Goal: Information Seeking & Learning: Learn about a topic

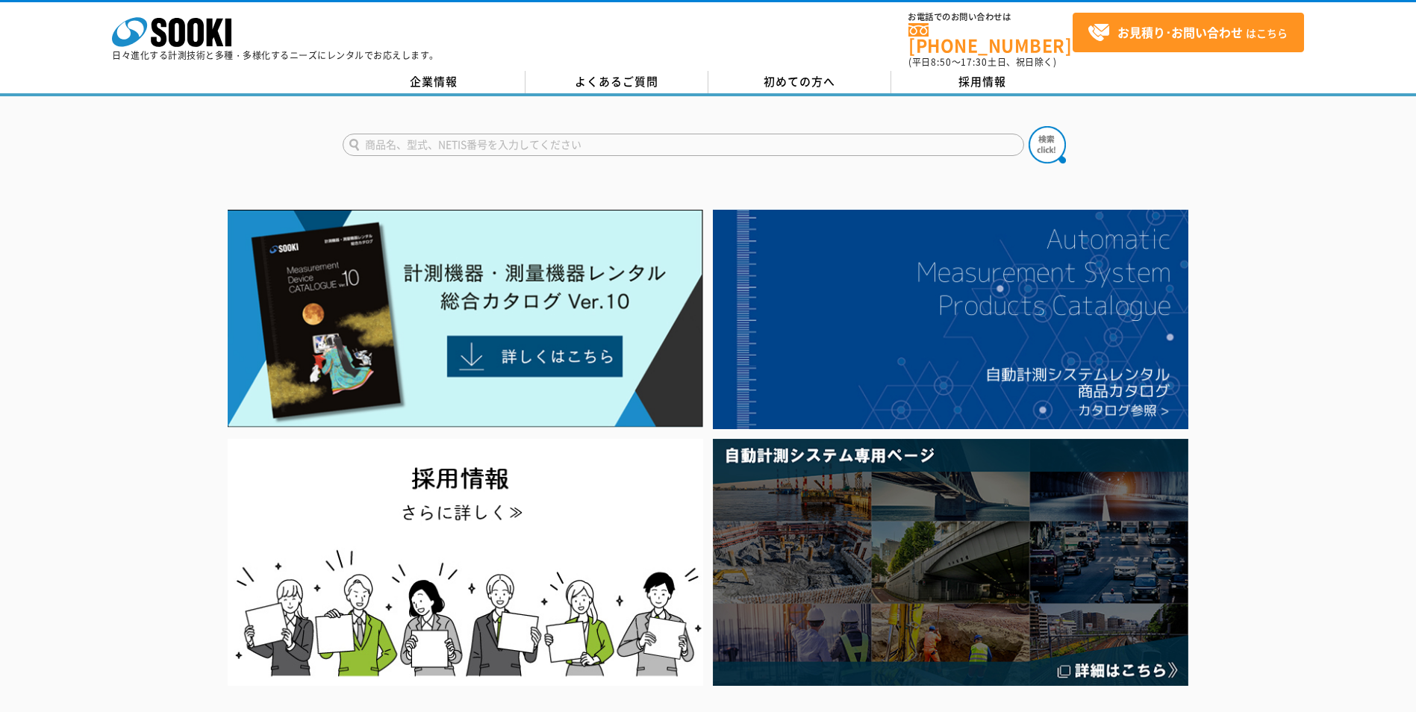
click at [603, 134] on input "text" at bounding box center [684, 145] width 682 height 22
type input "水位計"
click at [1029, 126] on button at bounding box center [1047, 144] width 37 height 37
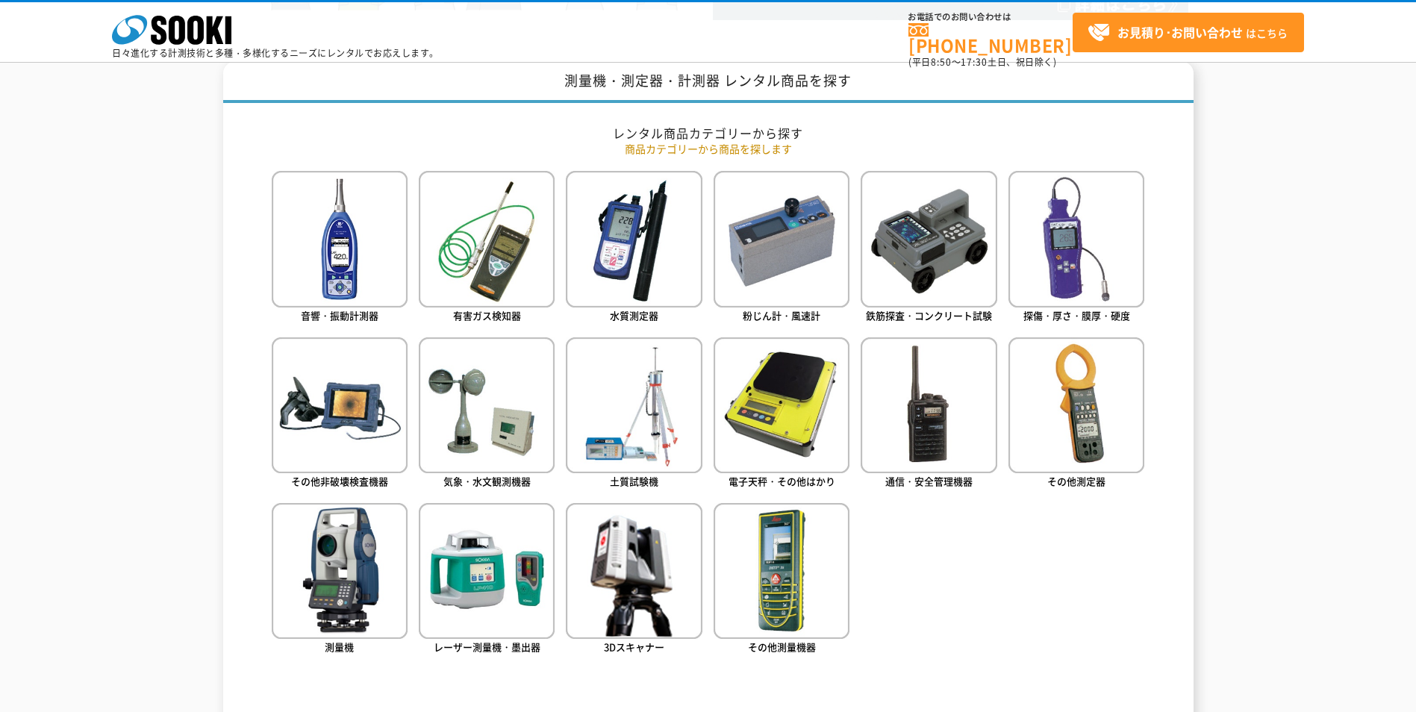
scroll to position [672, 0]
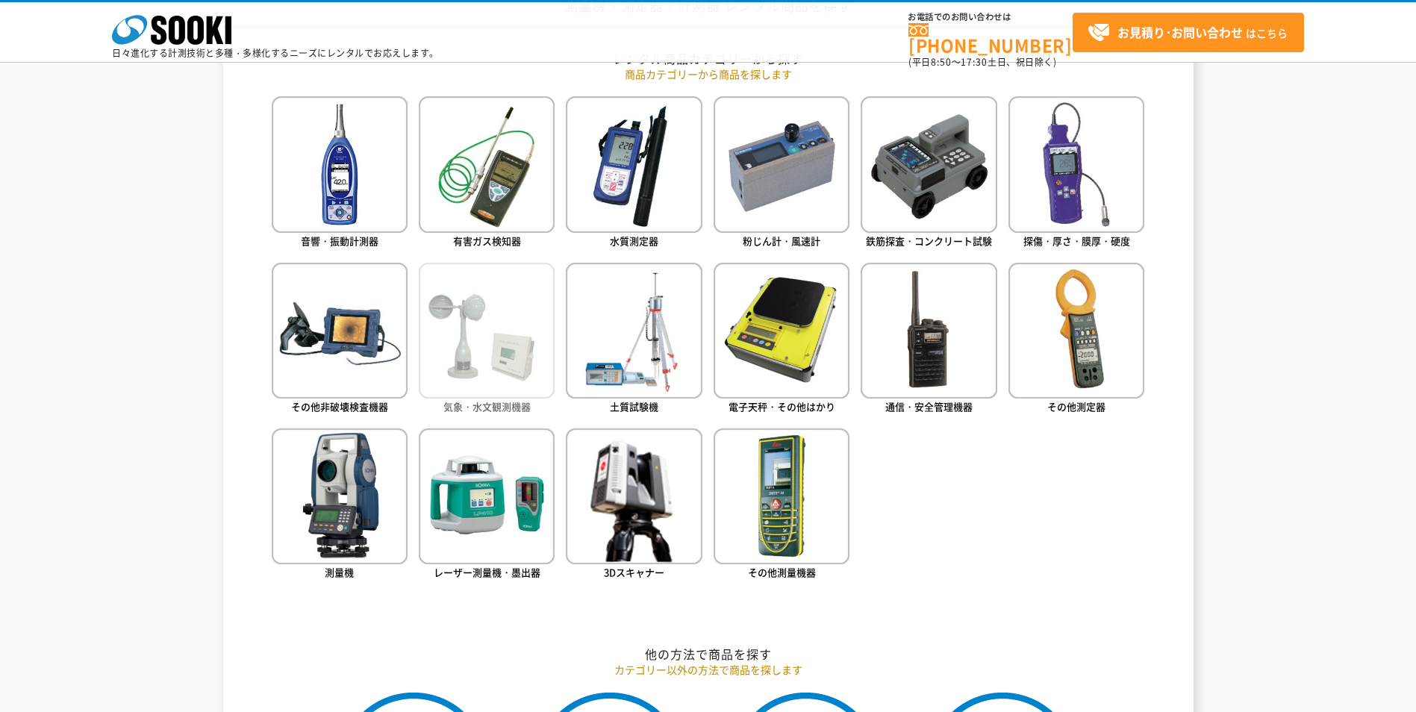
click at [499, 382] on img at bounding box center [487, 331] width 136 height 136
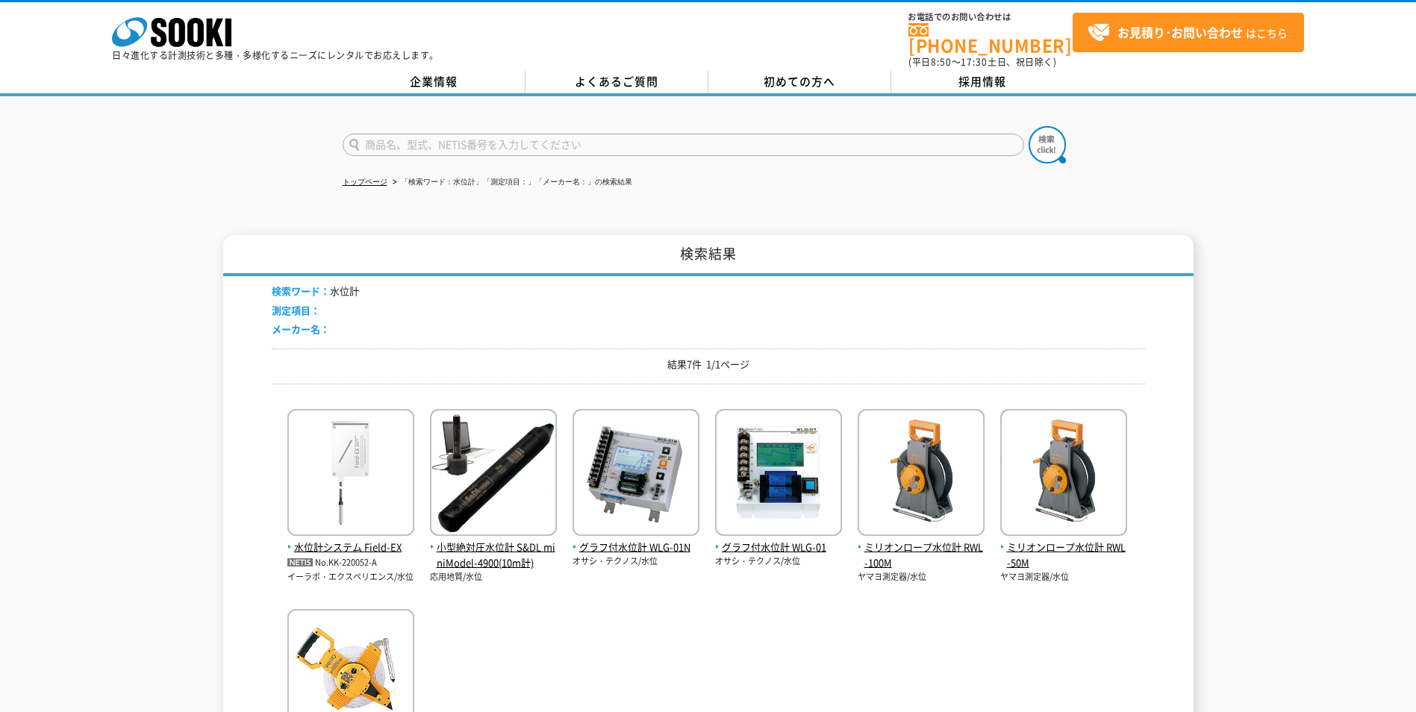
scroll to position [224, 0]
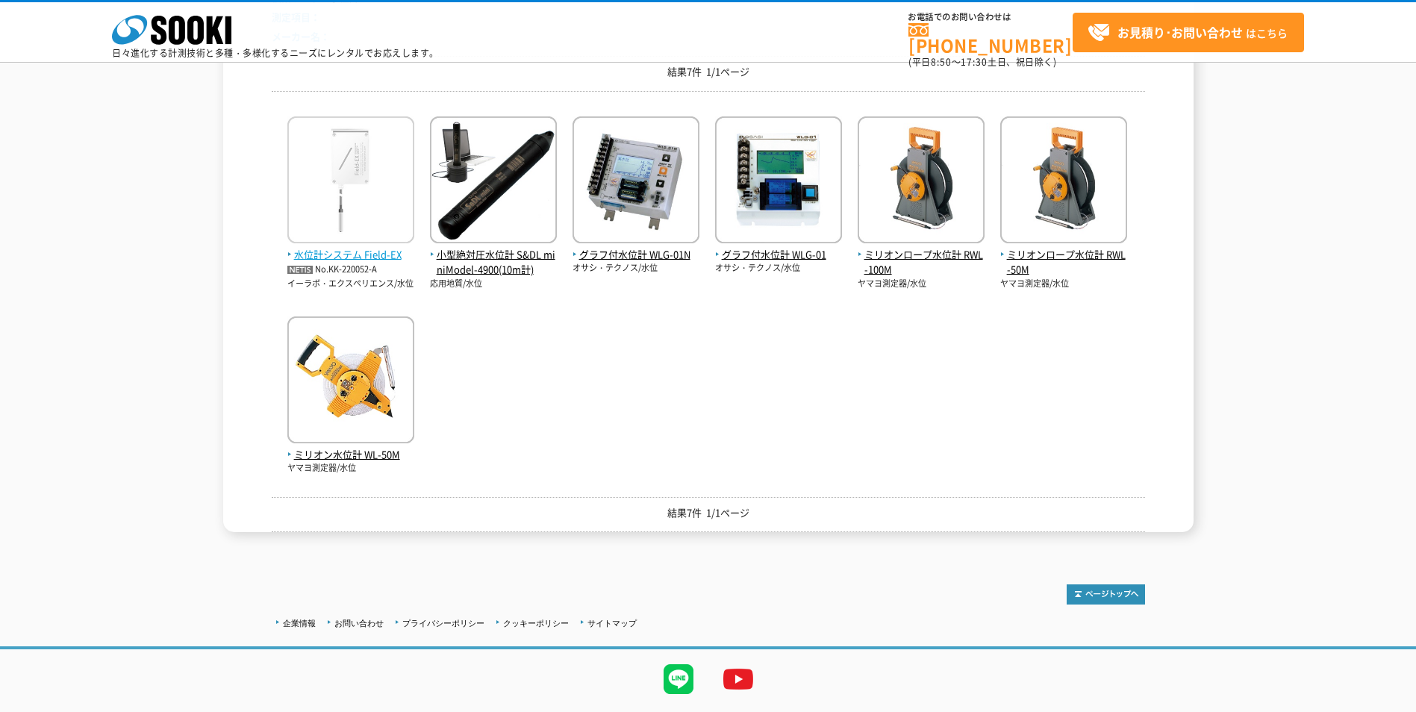
click at [338, 253] on span "水位計システム Field-EX" at bounding box center [350, 255] width 127 height 16
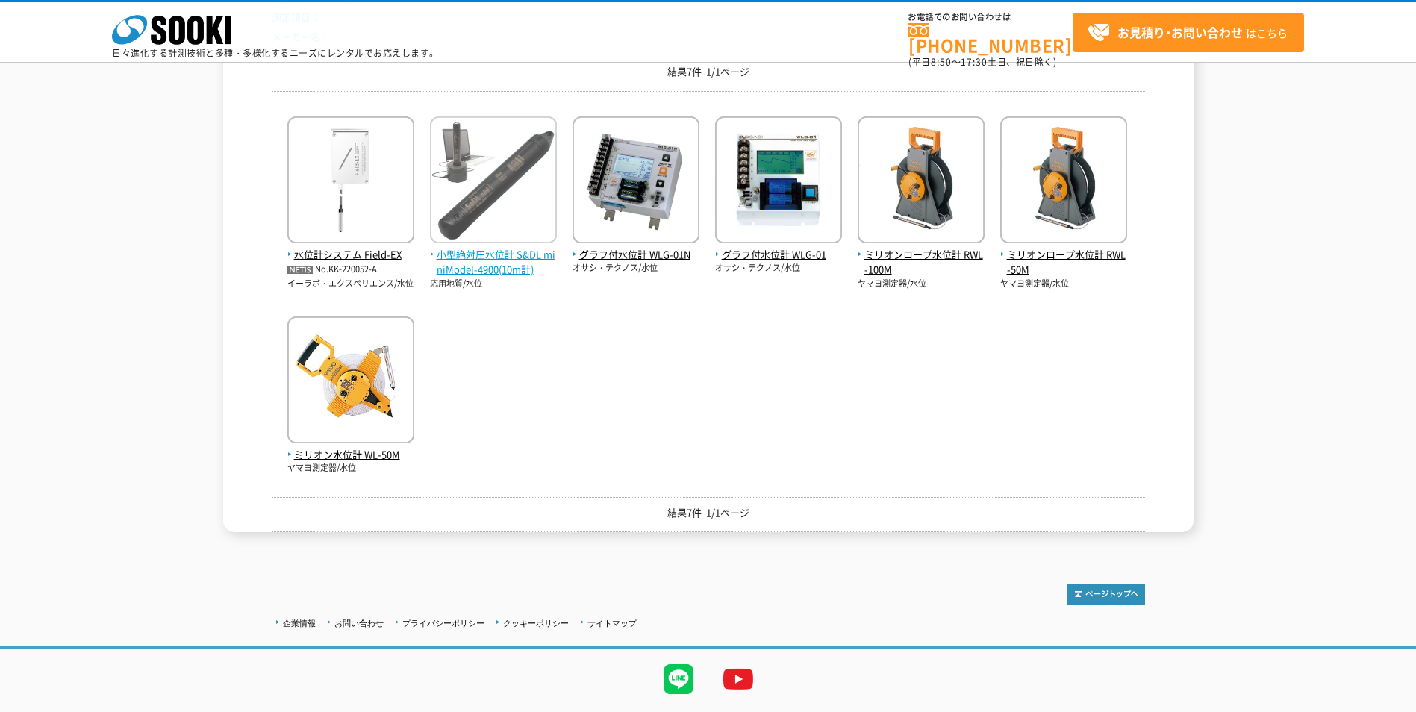
click at [467, 255] on span "小型絶対圧水位計 S&DL miniModel-4900(10m計)" at bounding box center [493, 262] width 127 height 31
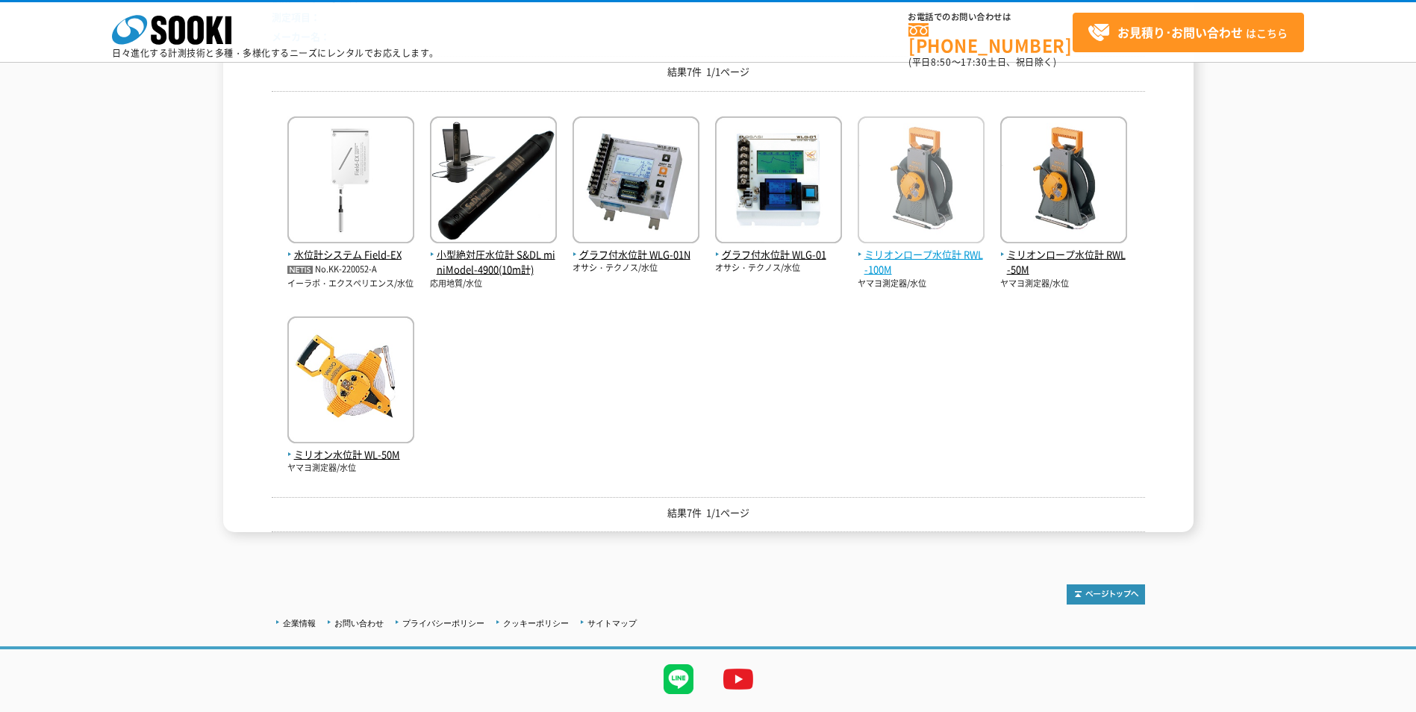
click at [934, 246] on img at bounding box center [921, 181] width 127 height 131
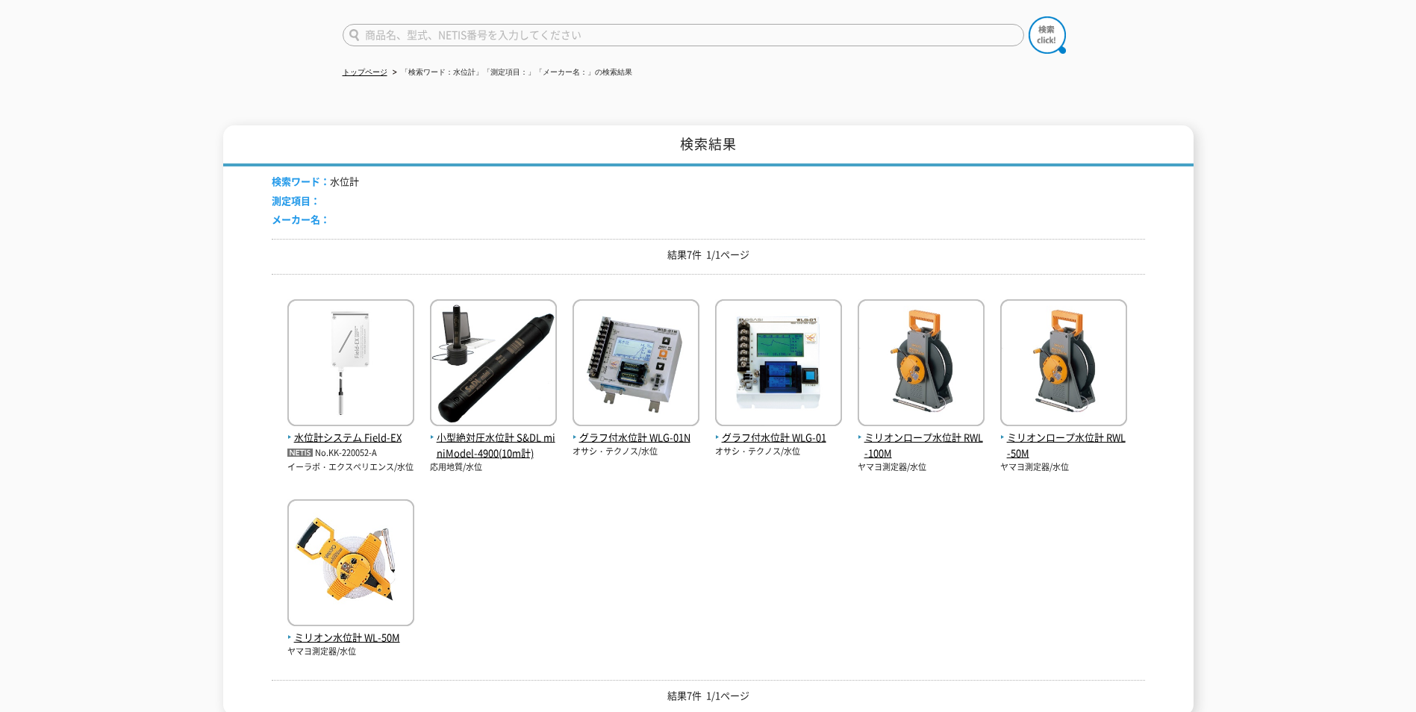
scroll to position [0, 0]
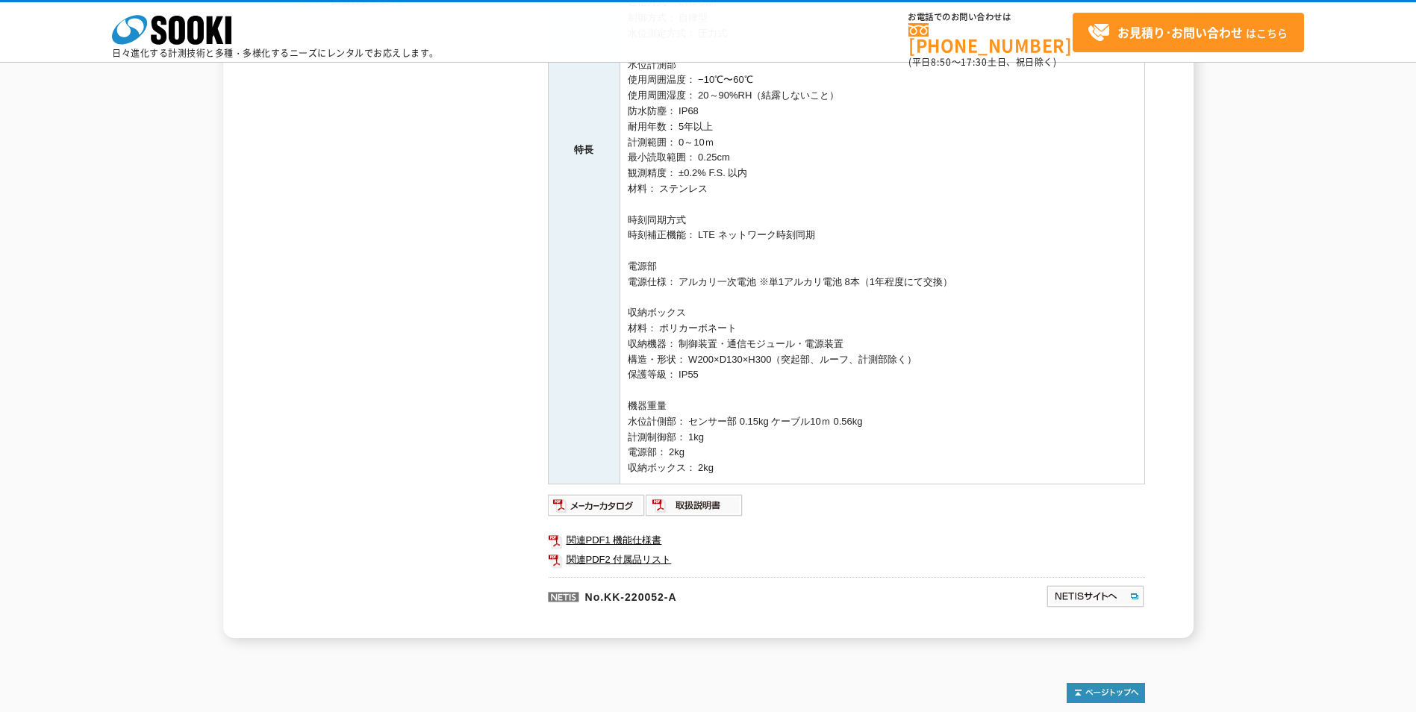
scroll to position [597, 0]
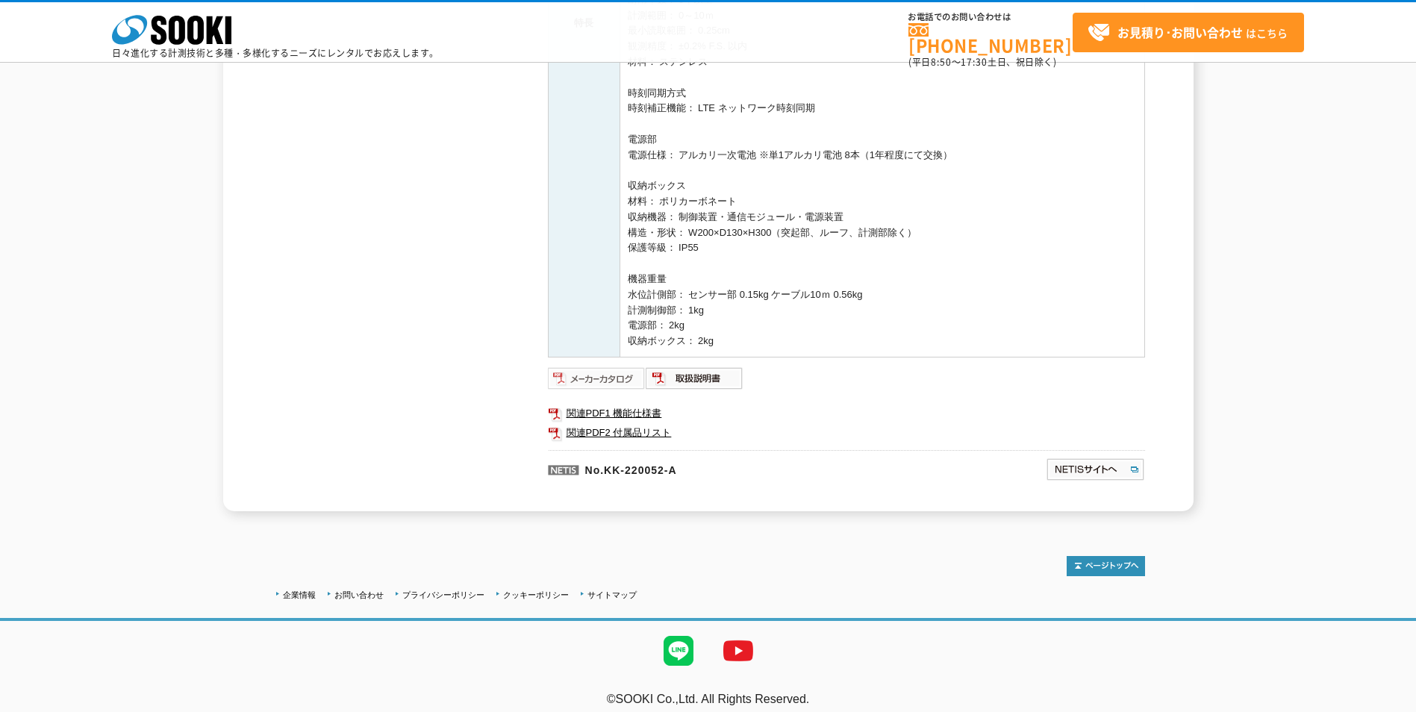
click at [617, 379] on img at bounding box center [597, 379] width 98 height 24
click at [636, 415] on link "関連PDF1 機能仕様書" at bounding box center [846, 413] width 597 height 19
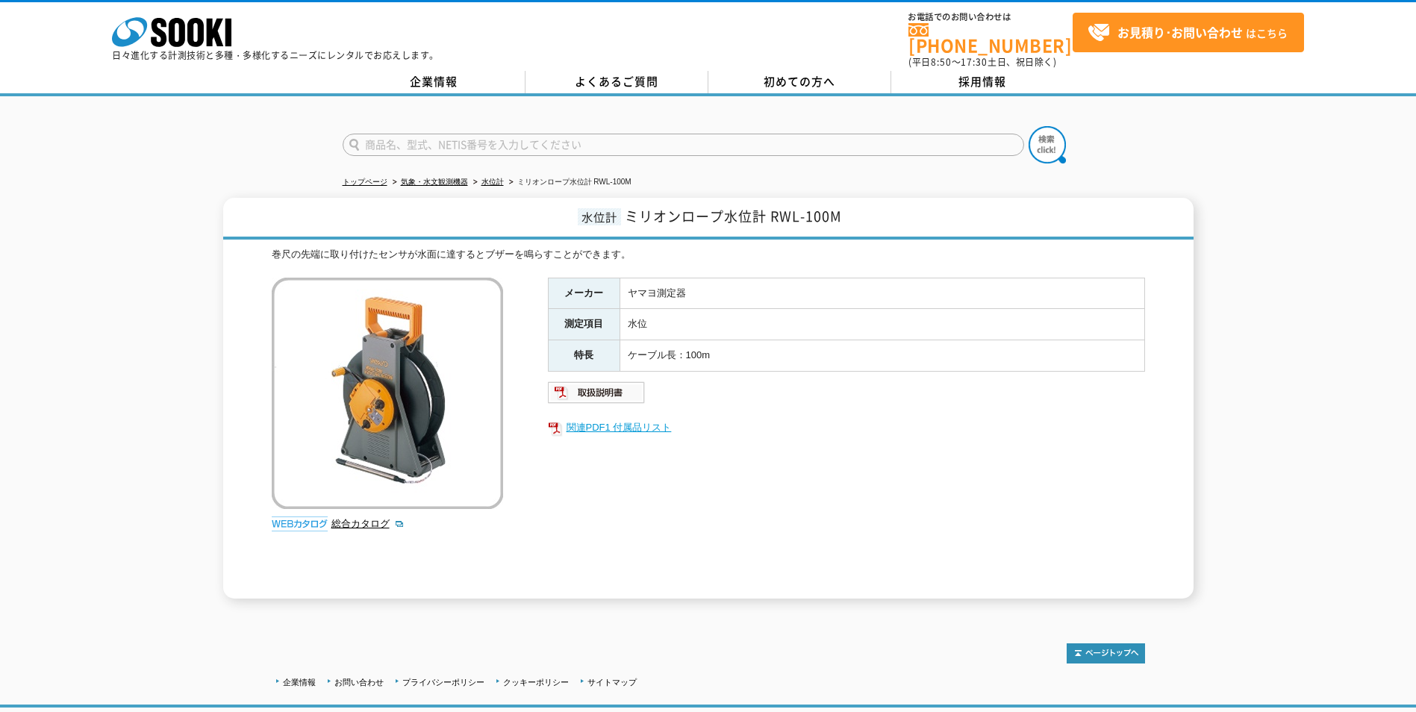
click at [599, 418] on link "関連PDF1 付属品リスト" at bounding box center [846, 427] width 597 height 19
click at [599, 381] on img at bounding box center [597, 393] width 98 height 24
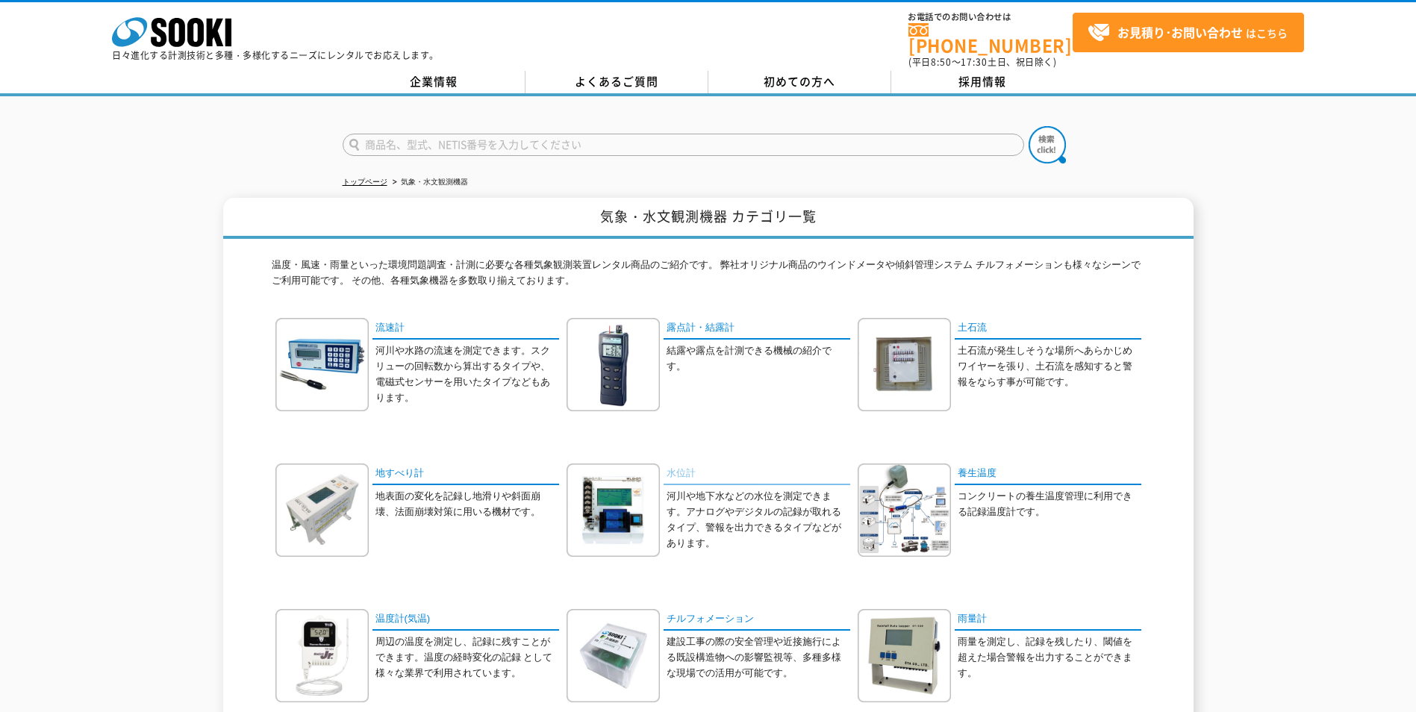
click at [685, 464] on link "水位計" at bounding box center [757, 475] width 187 height 22
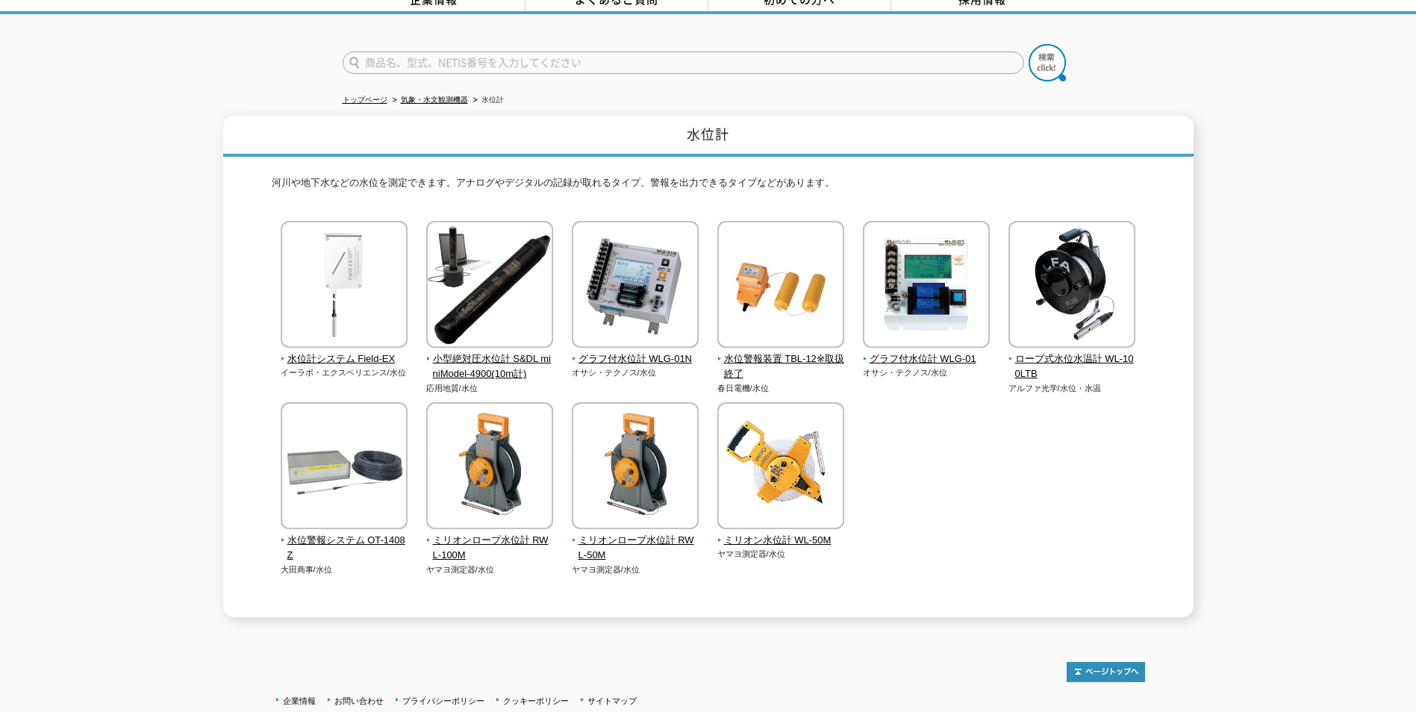
scroll to position [56, 0]
